Goal: Find specific page/section: Find specific page/section

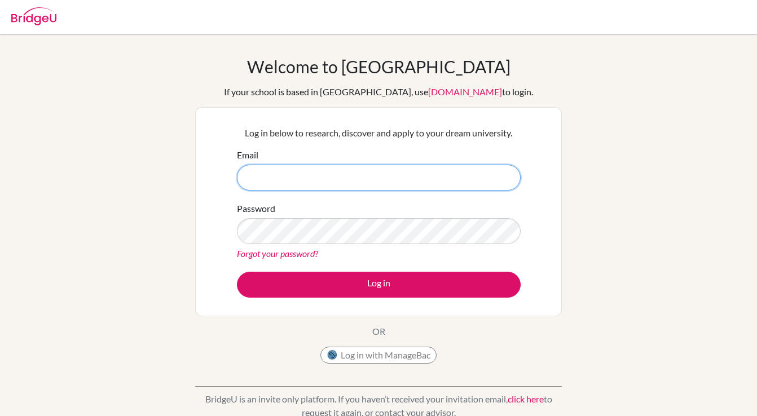
type input "[PERSON_NAME][EMAIL_ADDRESS][DOMAIN_NAME]"
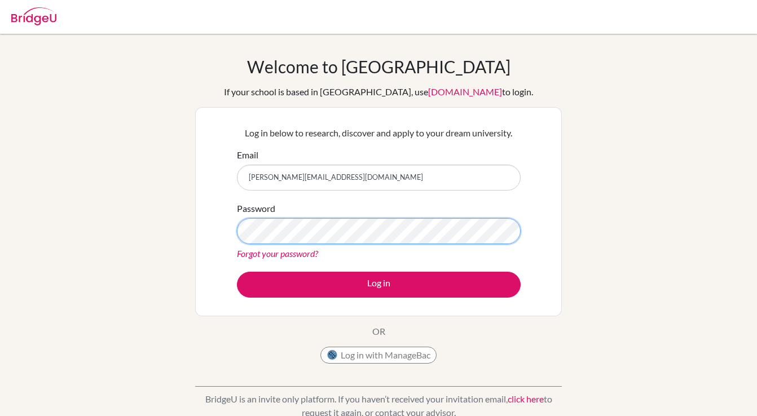
click at [379, 284] on button "Log in" at bounding box center [379, 285] width 284 height 26
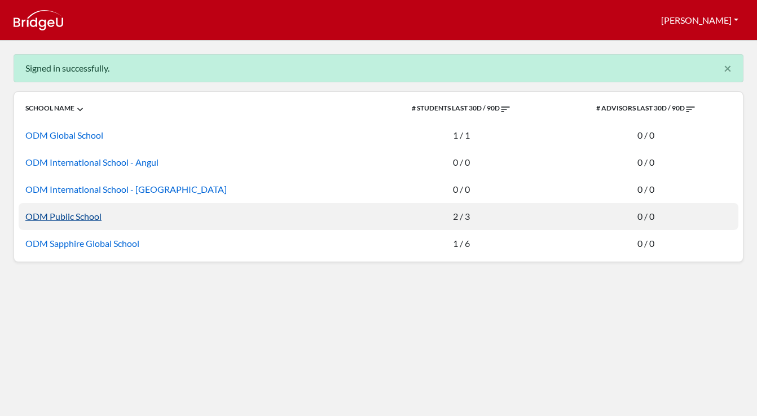
click at [58, 213] on link "ODM Public School" at bounding box center [63, 216] width 76 height 11
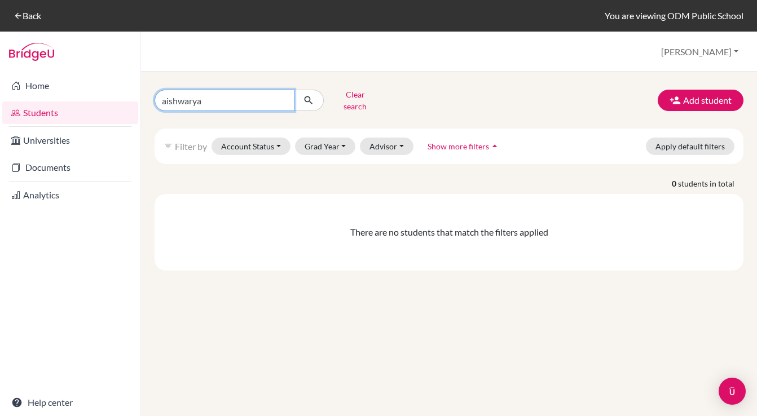
click at [281, 96] on input "aishwarya" at bounding box center [225, 100] width 140 height 21
type input "J"
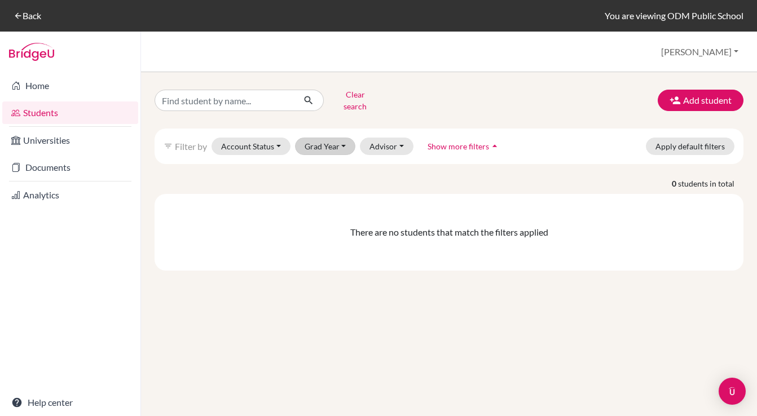
click at [341, 141] on button "Grad Year" at bounding box center [325, 146] width 61 height 17
click at [319, 182] on span "2025" at bounding box center [319, 189] width 20 height 14
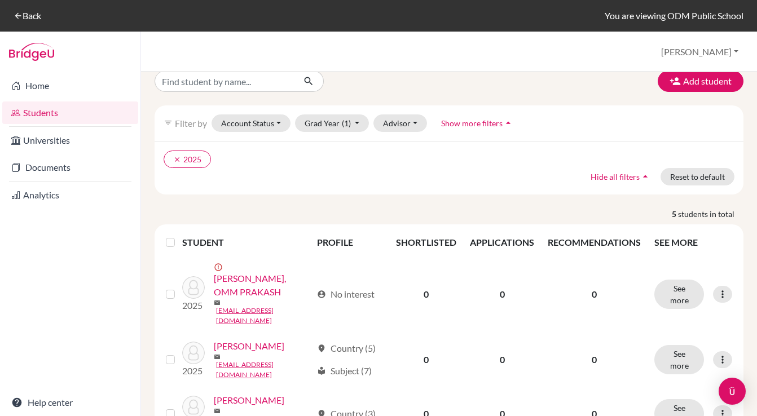
scroll to position [19, 0]
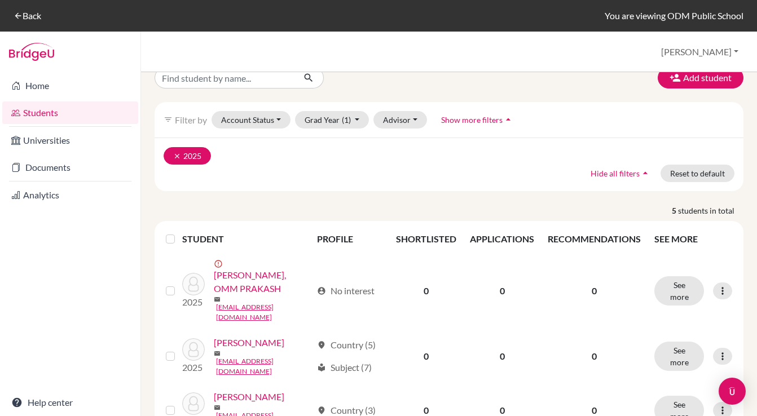
click at [176, 156] on icon "clear" at bounding box center [177, 156] width 8 height 8
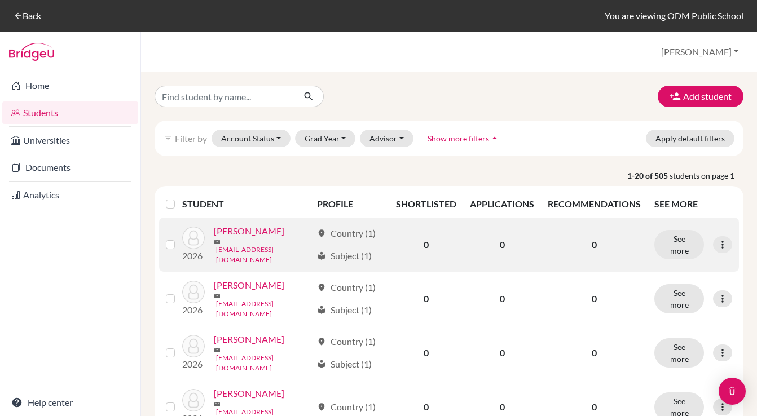
click at [258, 233] on link "[PERSON_NAME]" at bounding box center [249, 232] width 71 height 14
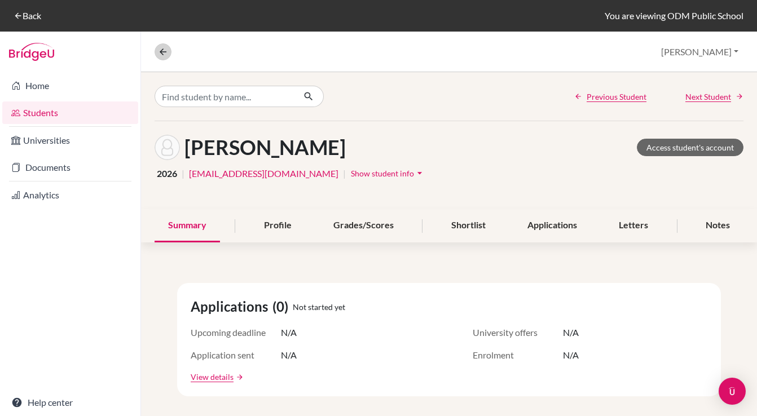
click at [163, 52] on icon at bounding box center [163, 52] width 10 height 10
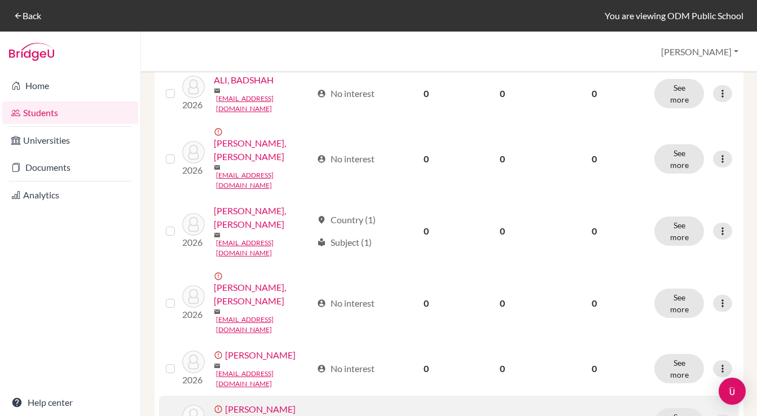
scroll to position [582, 0]
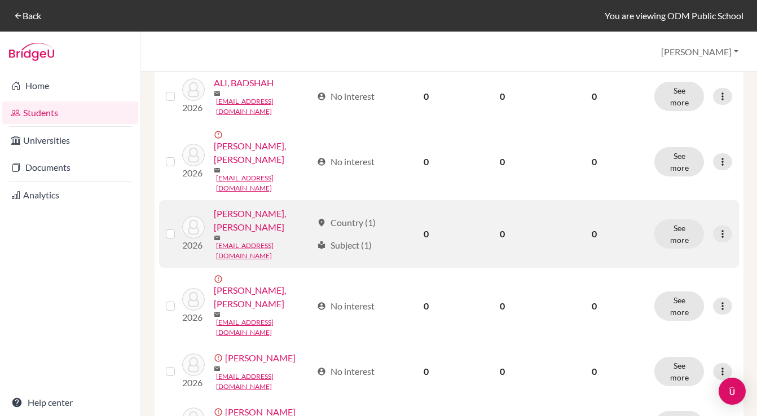
click at [244, 207] on link "[PERSON_NAME], [PERSON_NAME]" at bounding box center [263, 220] width 98 height 27
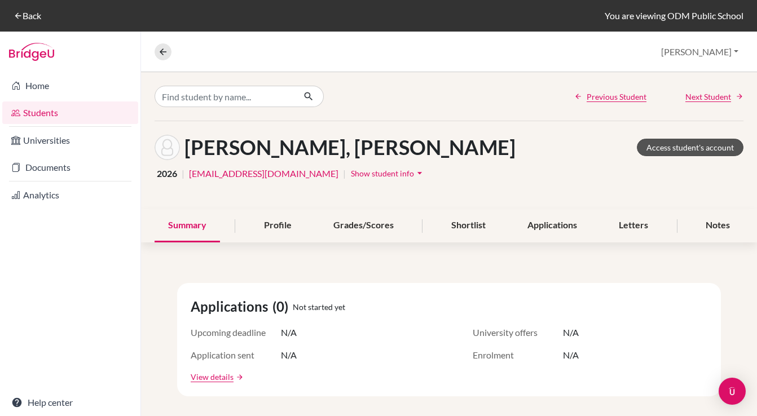
click at [690, 148] on link "Access student's account" at bounding box center [690, 147] width 107 height 17
